Goal: Book appointment/travel/reservation

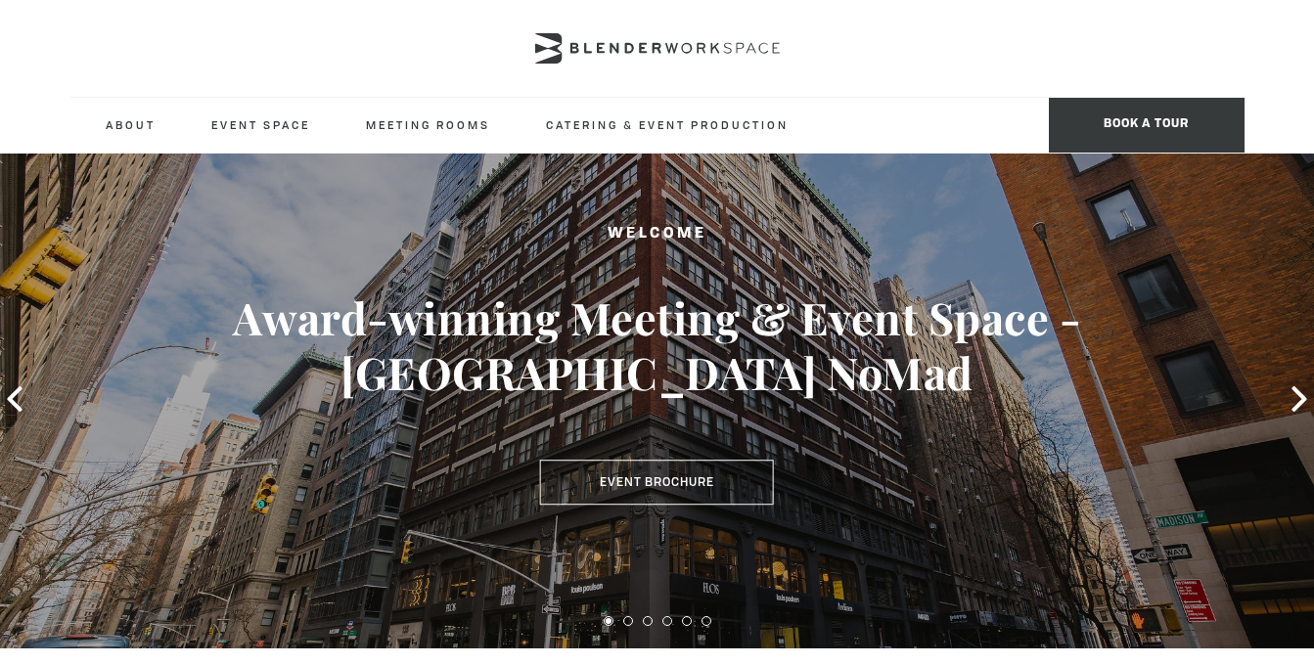
scroll to position [38, 0]
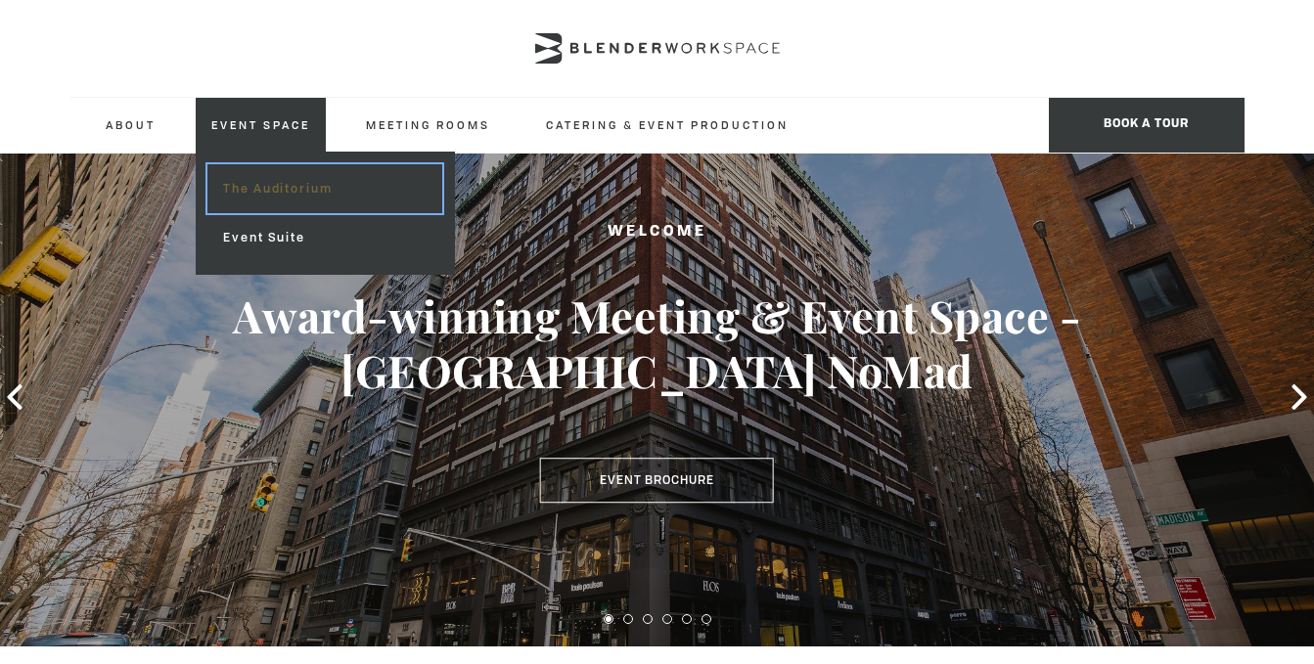
click at [264, 193] on link "The Auditorium" at bounding box center [324, 188] width 234 height 49
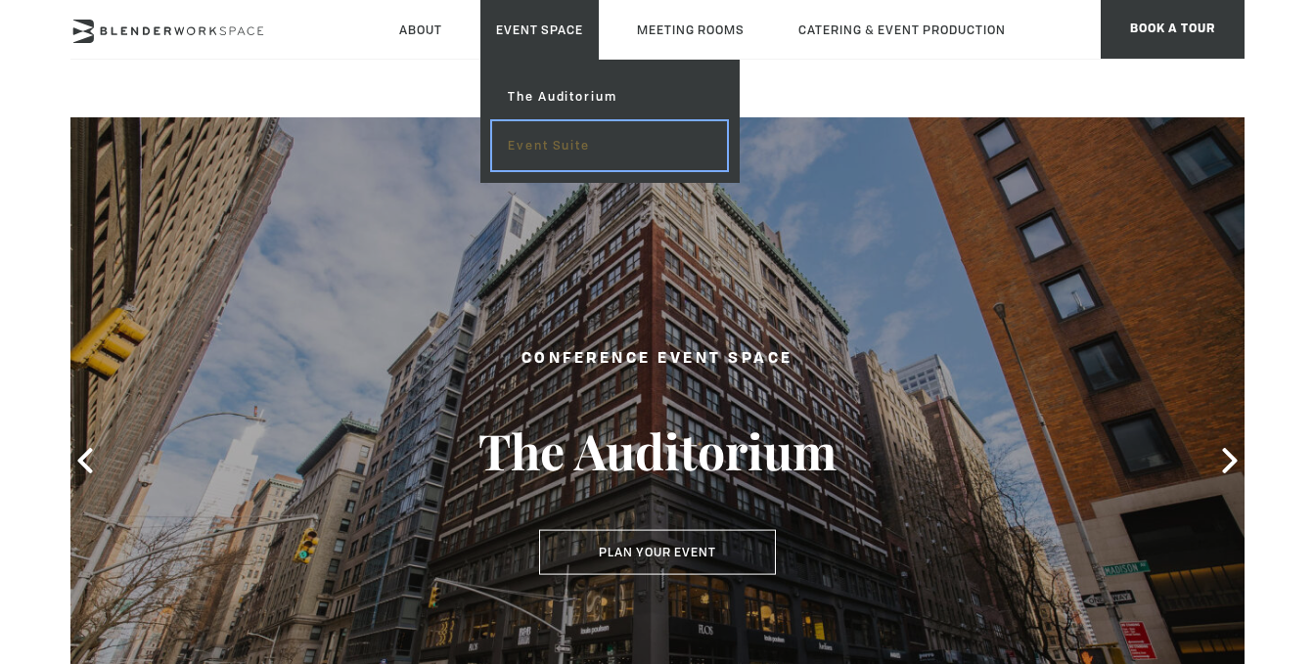
click at [544, 148] on link "Event Suite" at bounding box center [609, 145] width 234 height 49
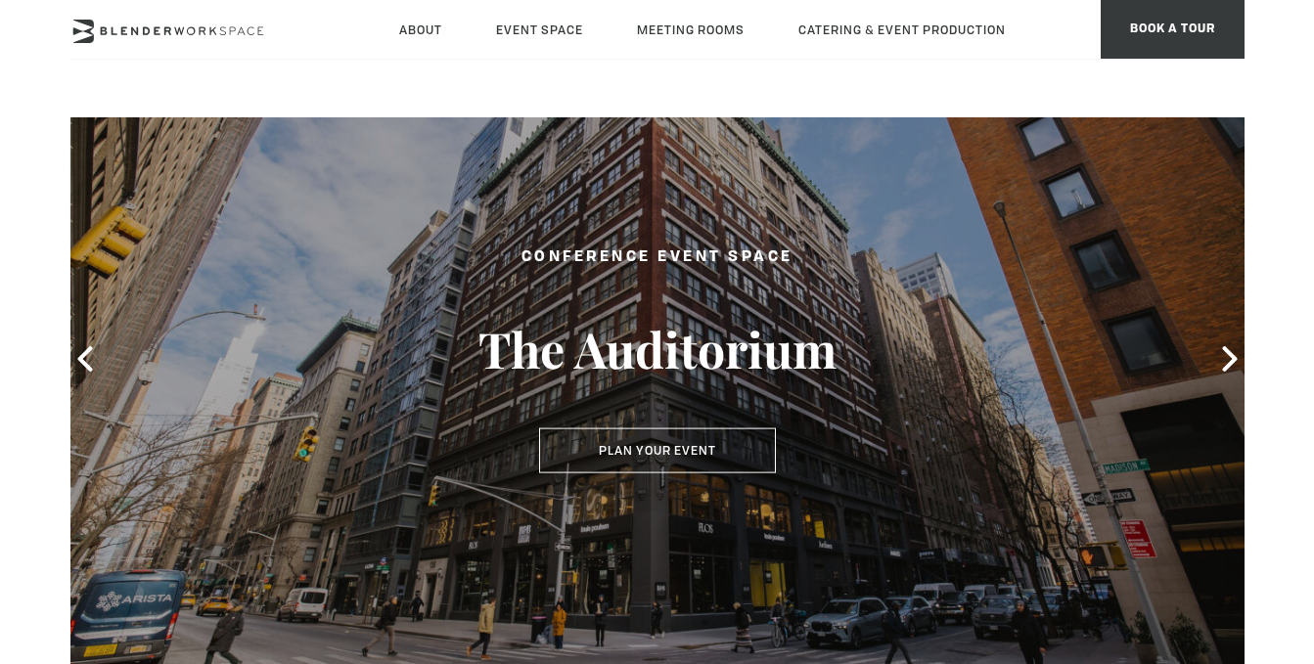
scroll to position [200, 0]
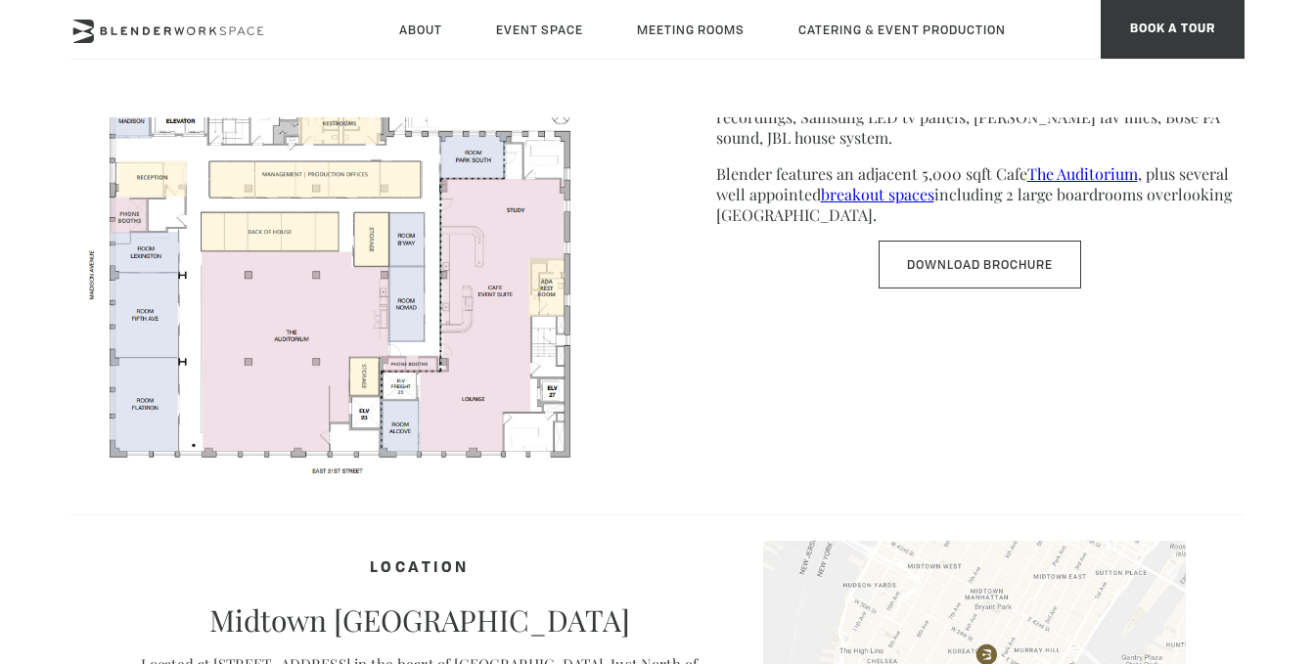
scroll to position [1116, 0]
click at [698, 372] on div "FLOOR PLAN SPACE FEATURES Corporate event space located on the 8th floor of a 1…" at bounding box center [657, 218] width 1174 height 526
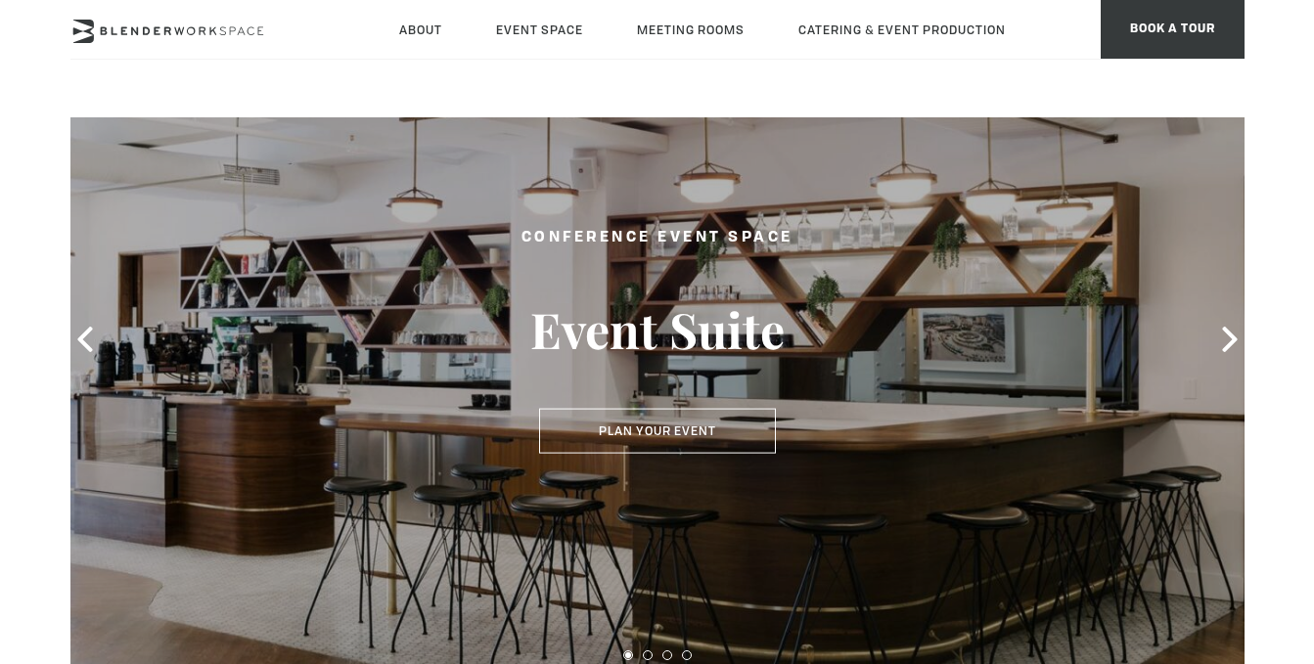
scroll to position [113, 0]
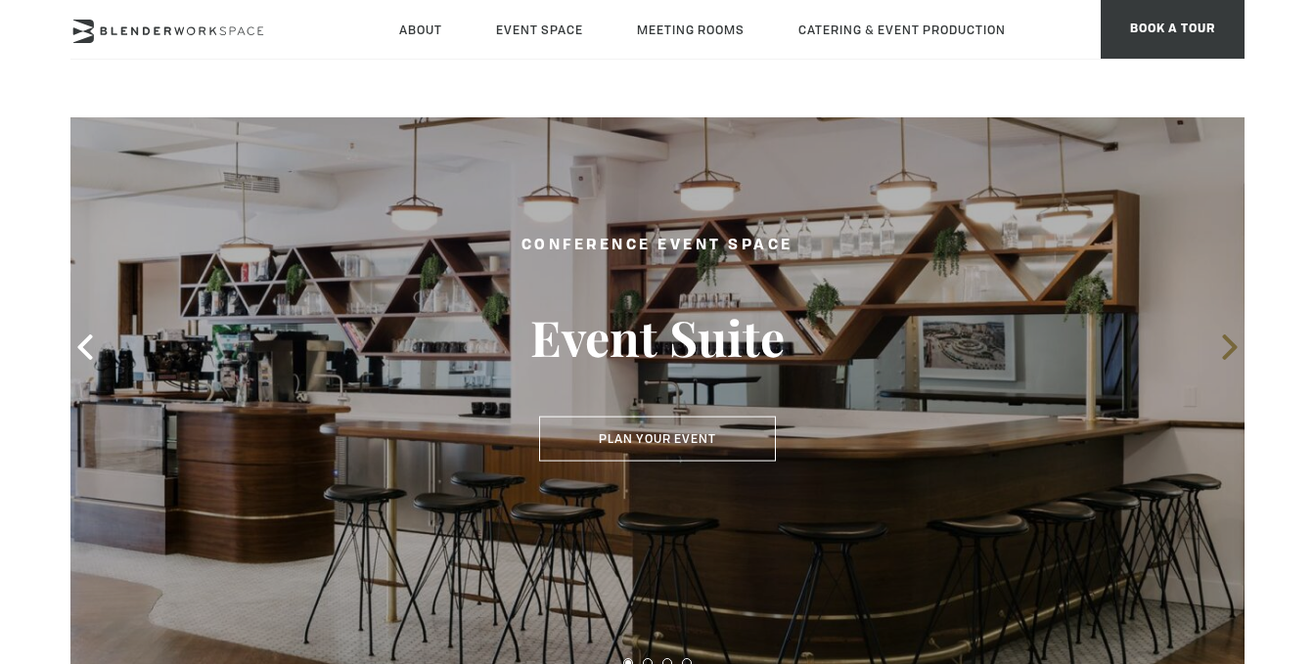
click at [1224, 350] on icon at bounding box center [1229, 347] width 25 height 25
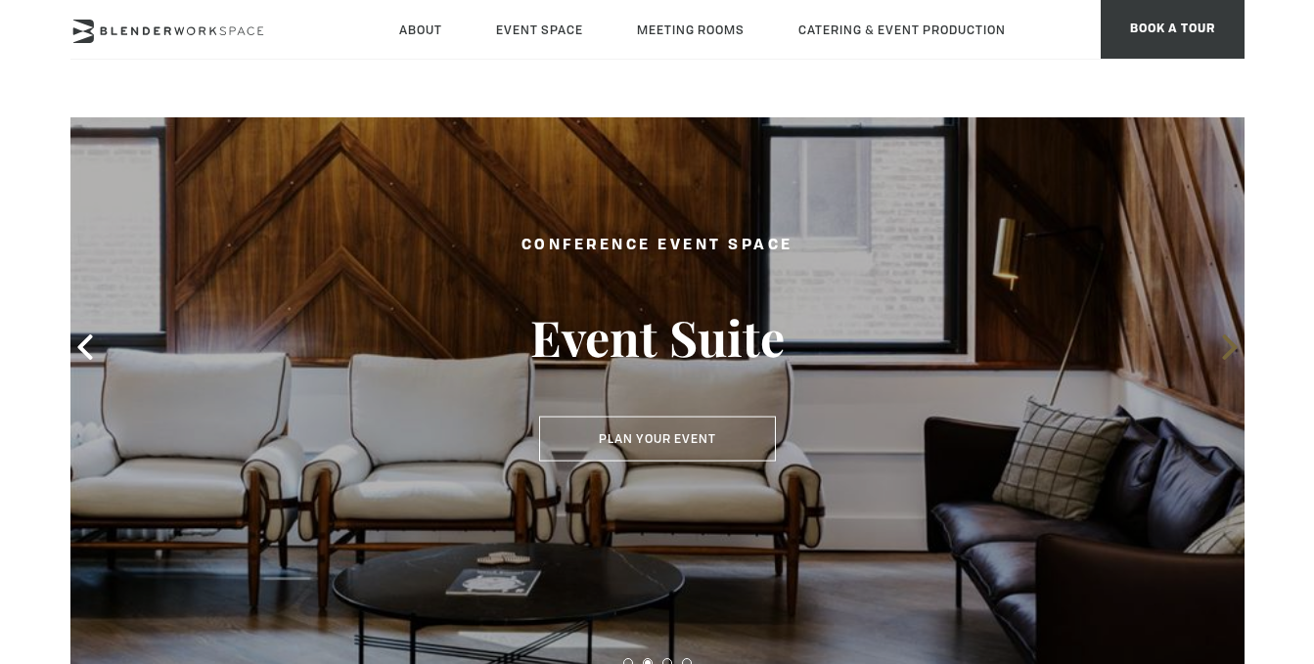
click at [1224, 352] on icon at bounding box center [1229, 347] width 25 height 25
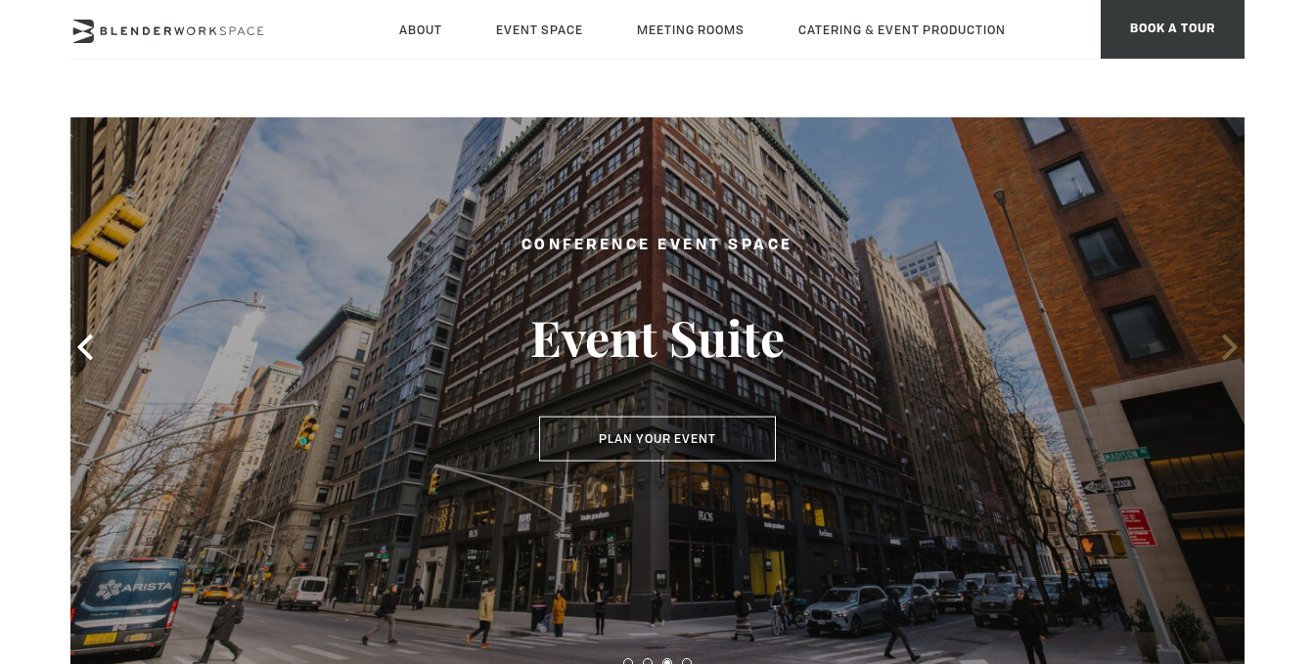
click at [1224, 352] on icon at bounding box center [1229, 347] width 25 height 25
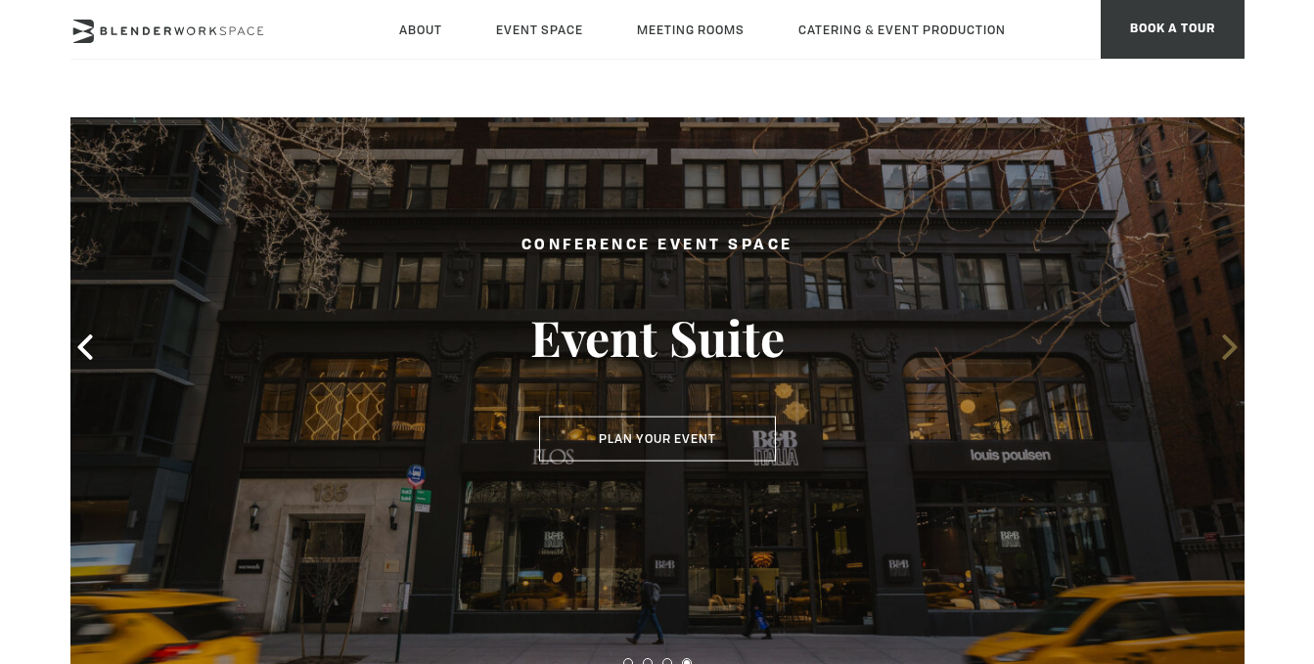
click at [1224, 353] on icon at bounding box center [1229, 347] width 25 height 25
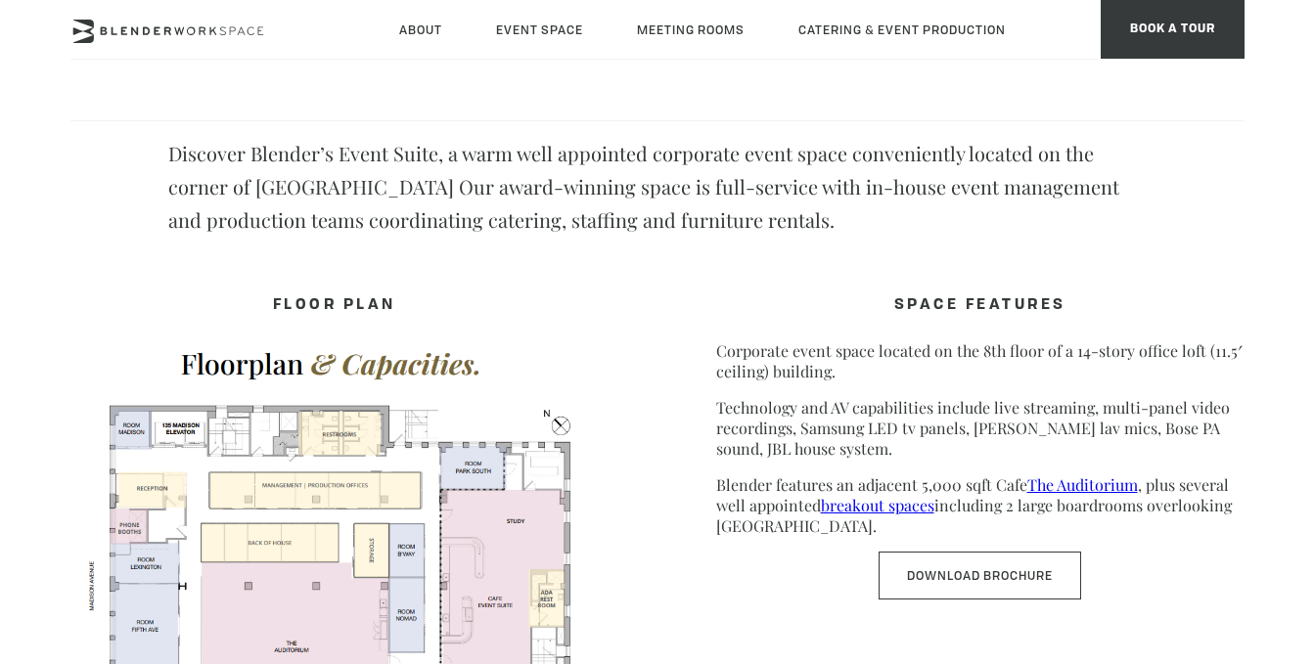
scroll to position [812, 0]
